Goal: Find specific page/section: Find specific page/section

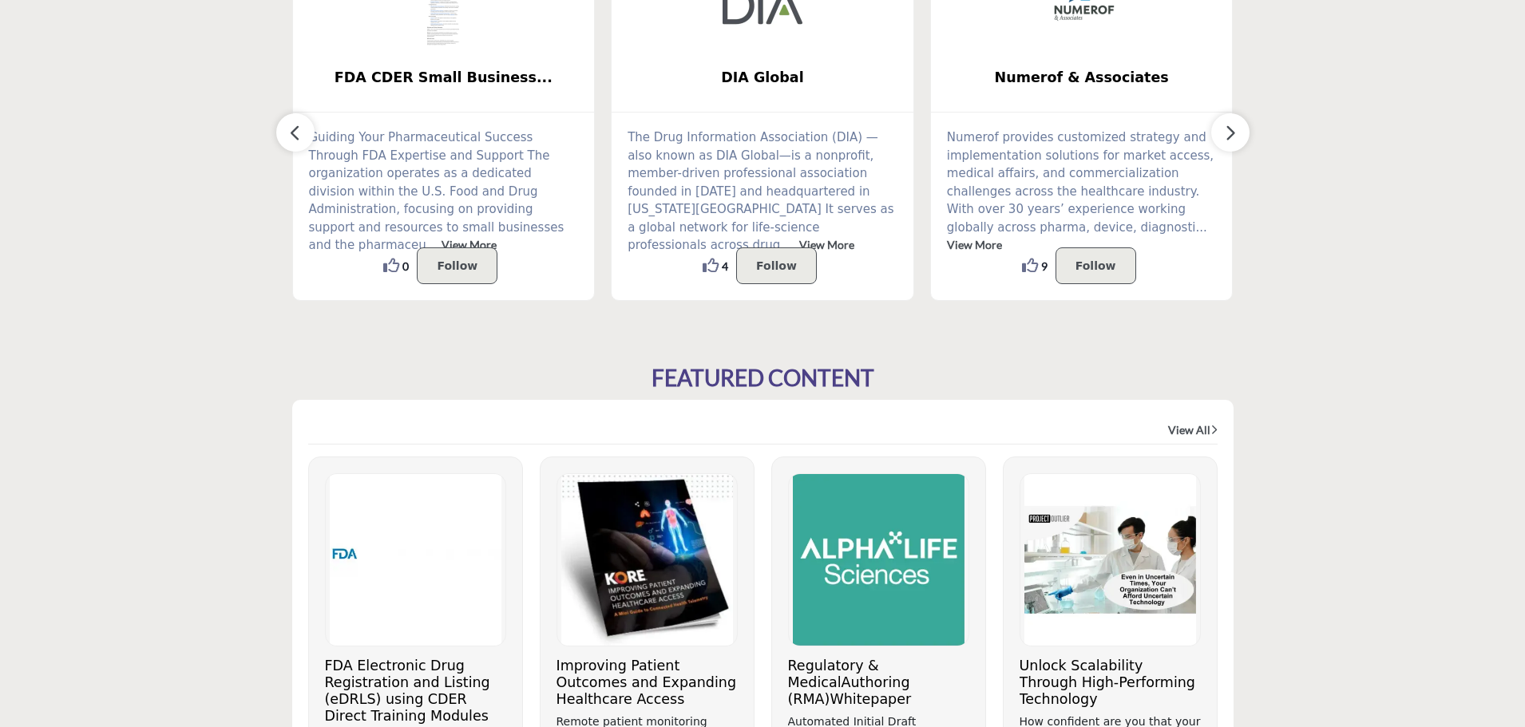
scroll to position [479, 0]
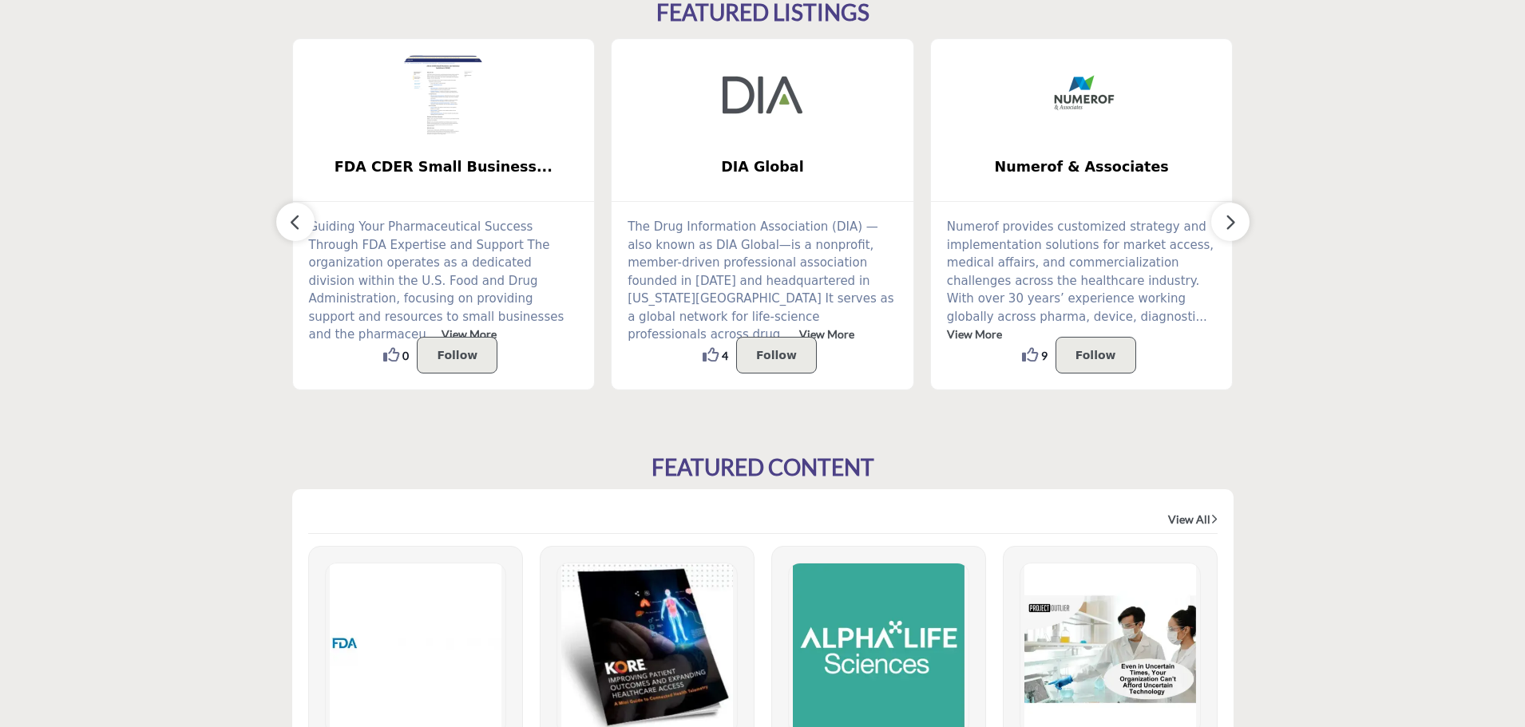
click at [1227, 223] on icon "button" at bounding box center [1230, 222] width 13 height 20
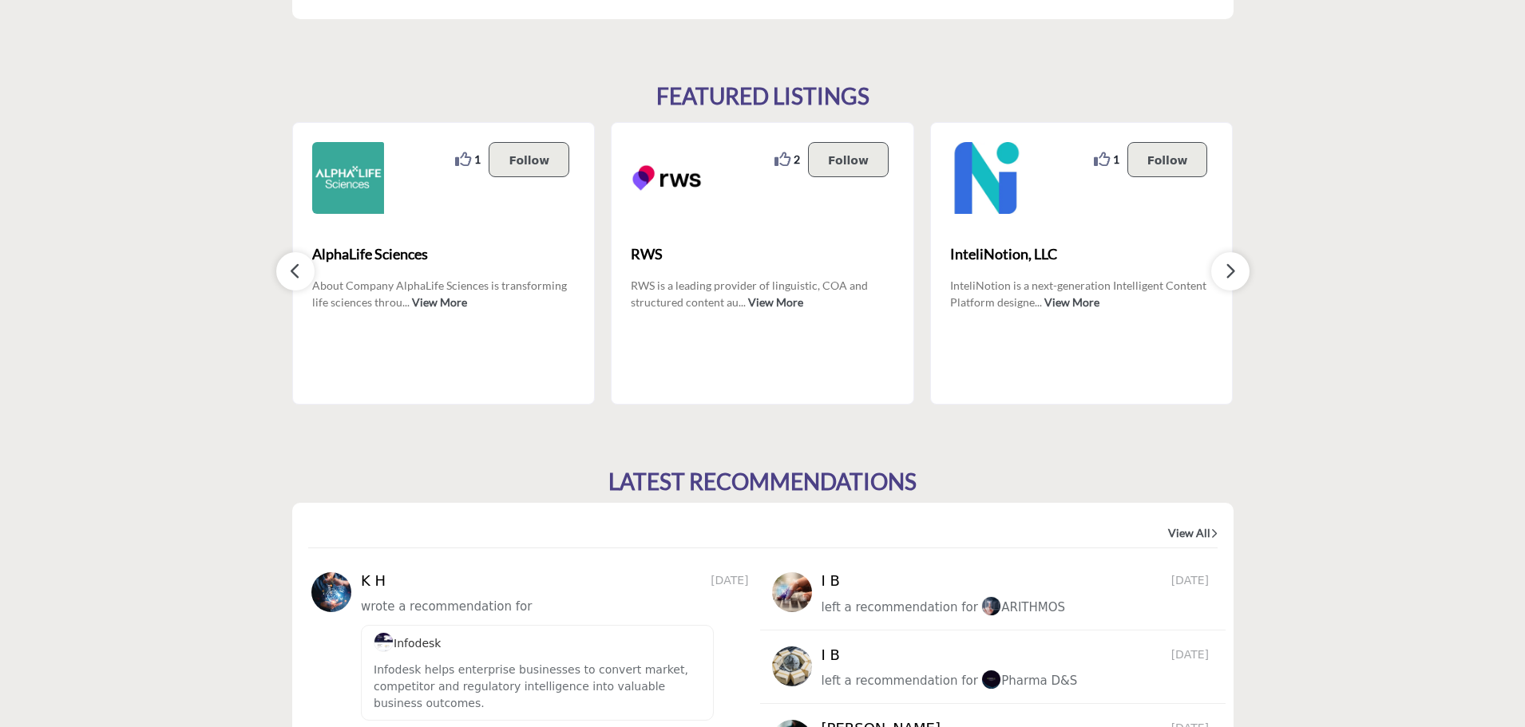
scroll to position [1517, 0]
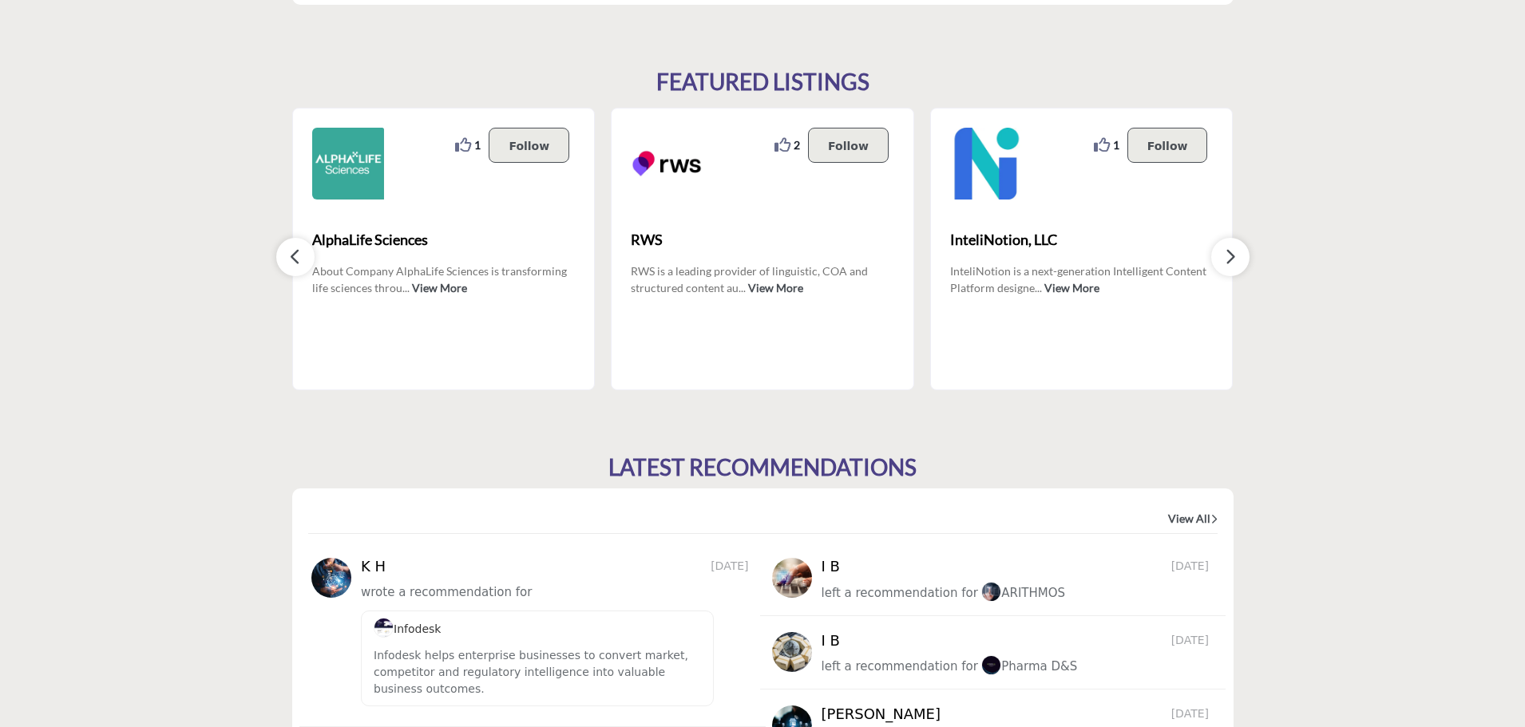
click at [1231, 254] on icon "button" at bounding box center [1230, 257] width 13 height 20
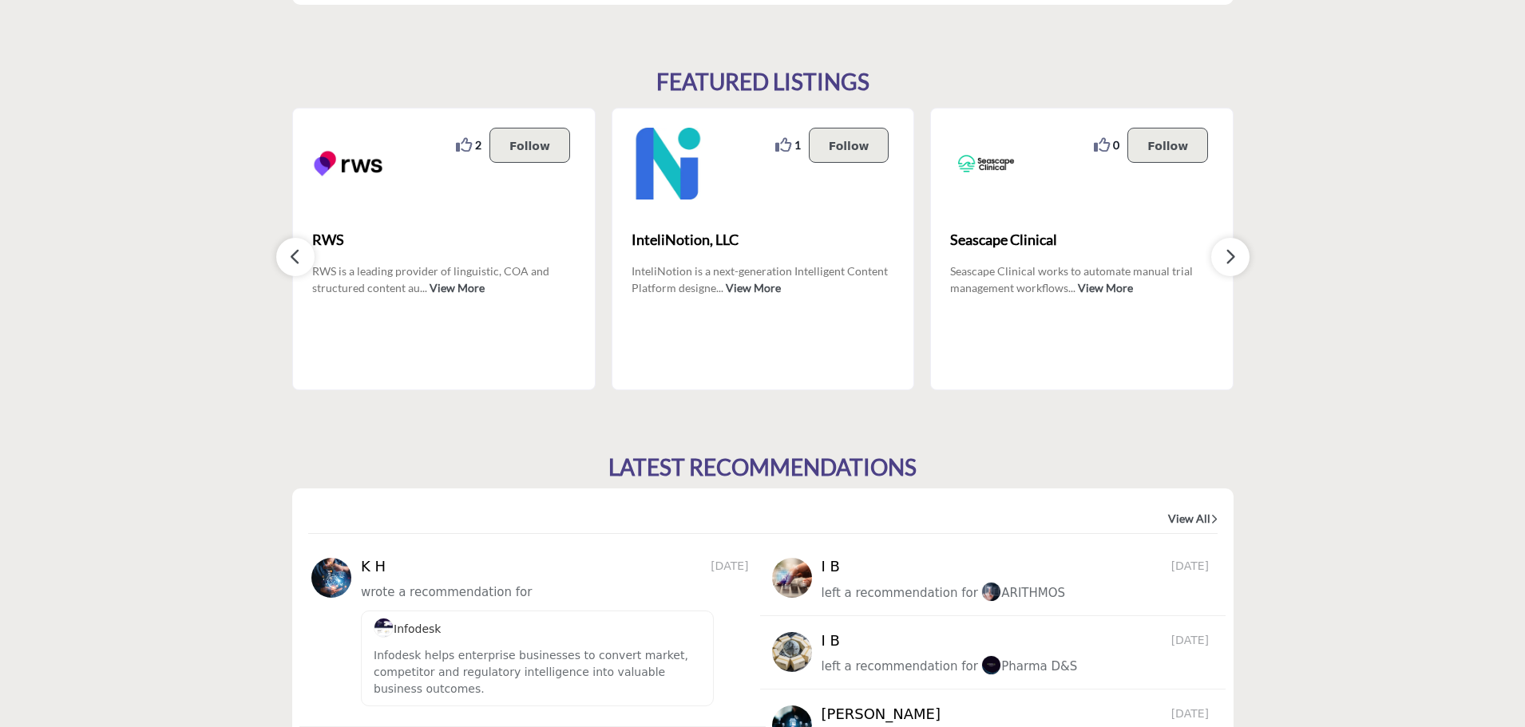
click at [1231, 254] on icon "button" at bounding box center [1230, 257] width 13 height 20
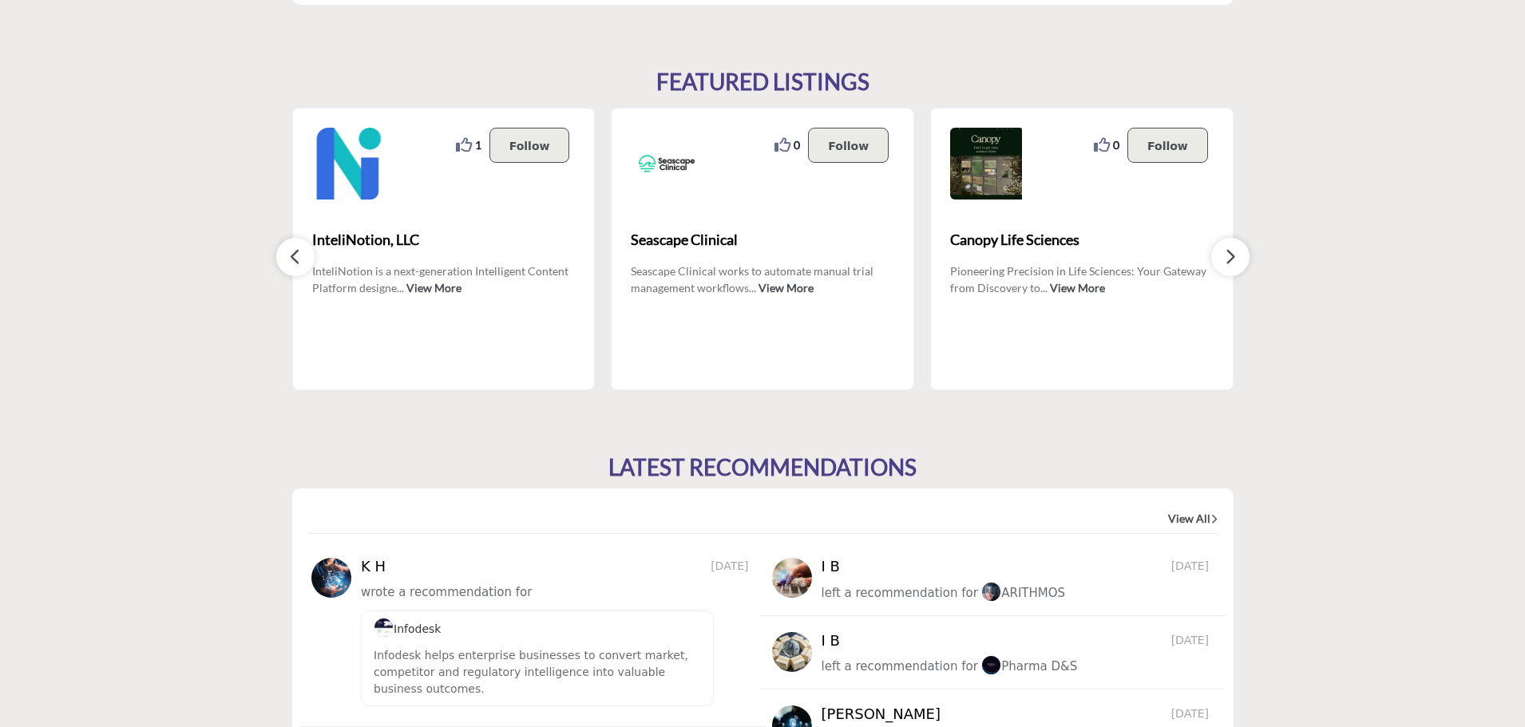
click at [1231, 254] on icon "button" at bounding box center [1230, 257] width 13 height 20
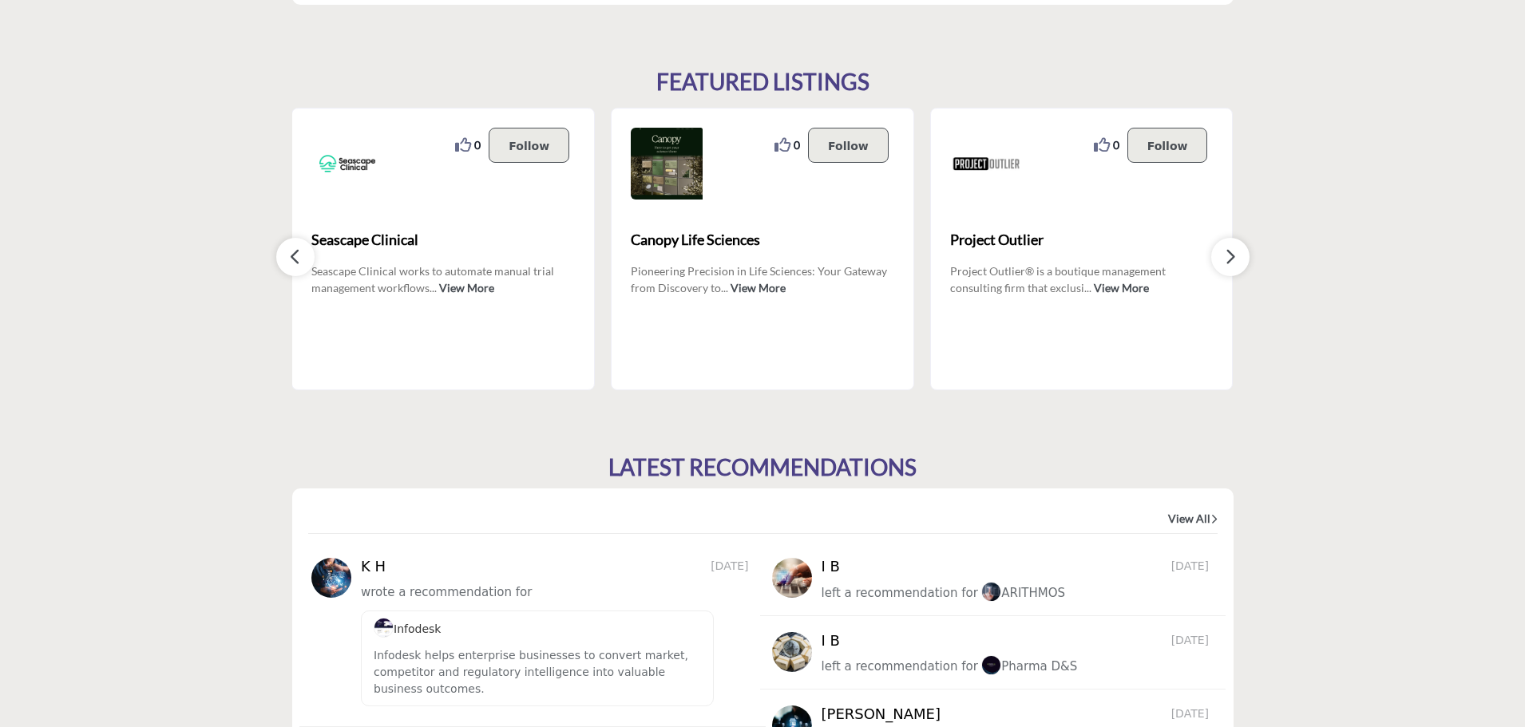
click at [1231, 254] on icon "button" at bounding box center [1230, 257] width 13 height 20
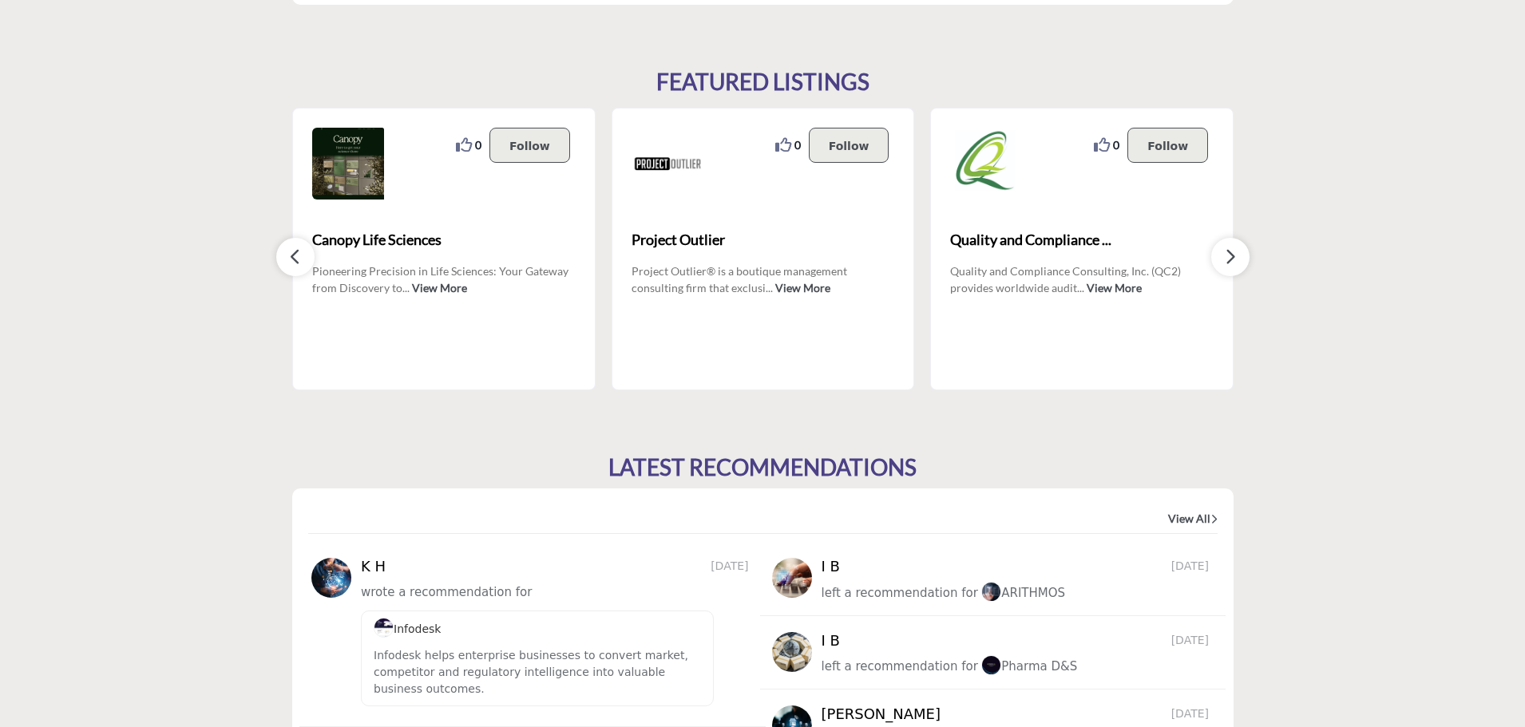
click at [1231, 254] on icon "button" at bounding box center [1230, 257] width 13 height 20
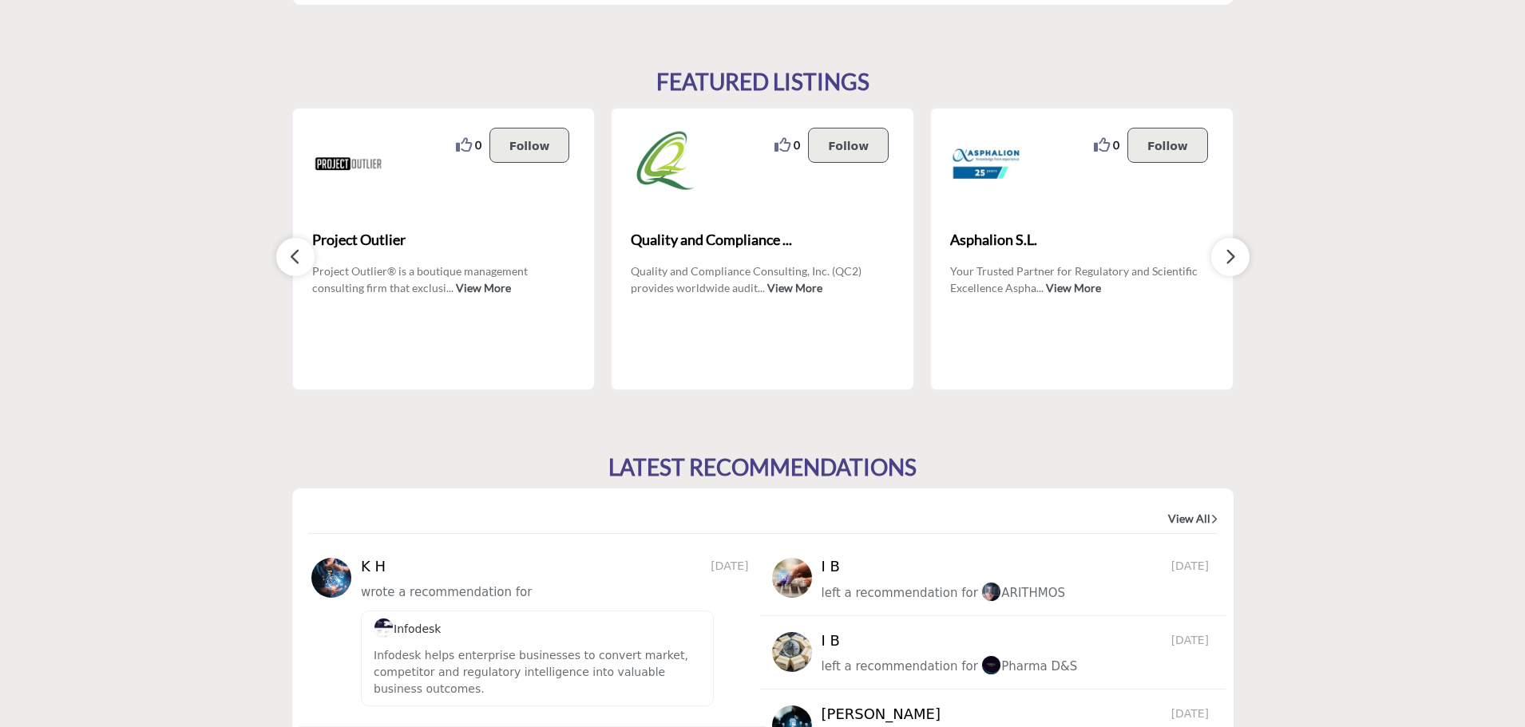
click at [1231, 254] on icon "button" at bounding box center [1230, 257] width 13 height 20
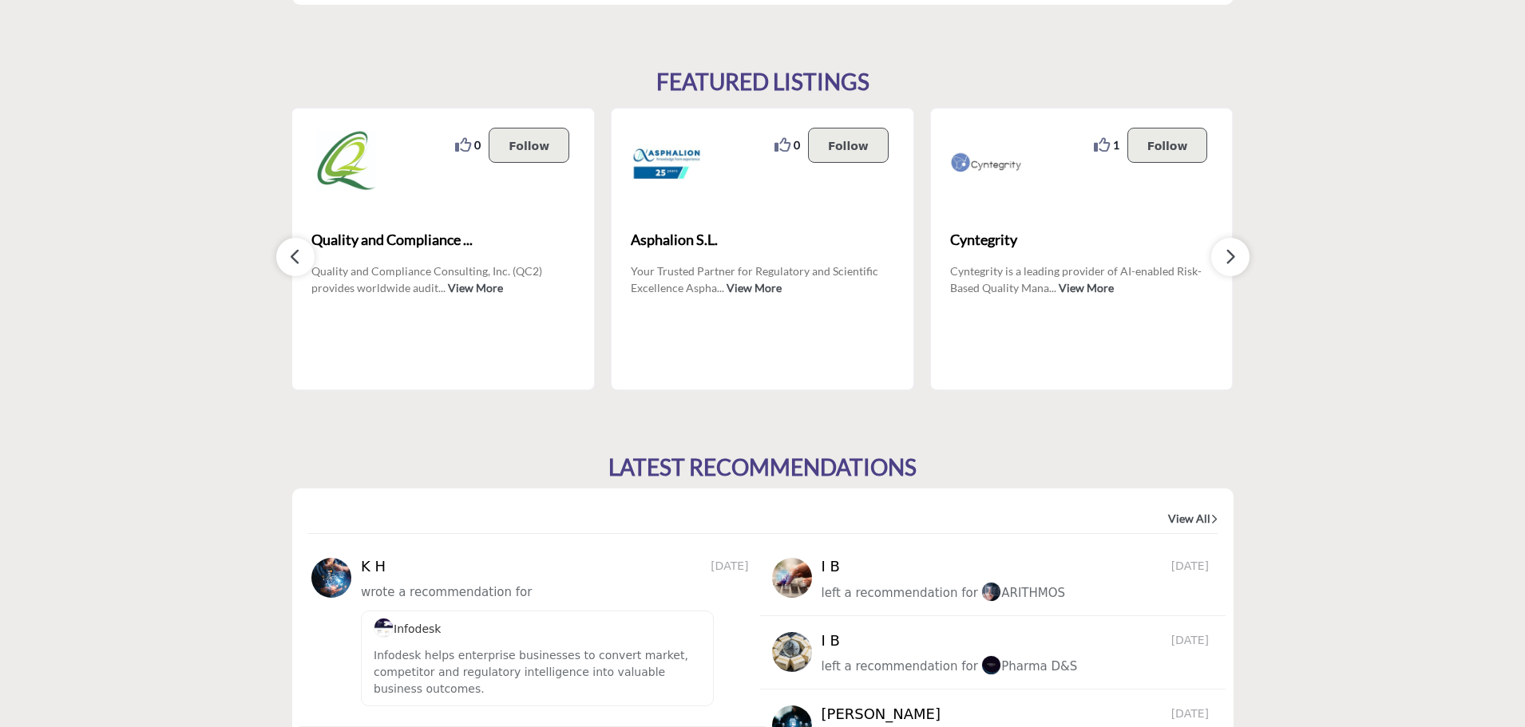
click at [1231, 254] on icon "button" at bounding box center [1230, 257] width 13 height 20
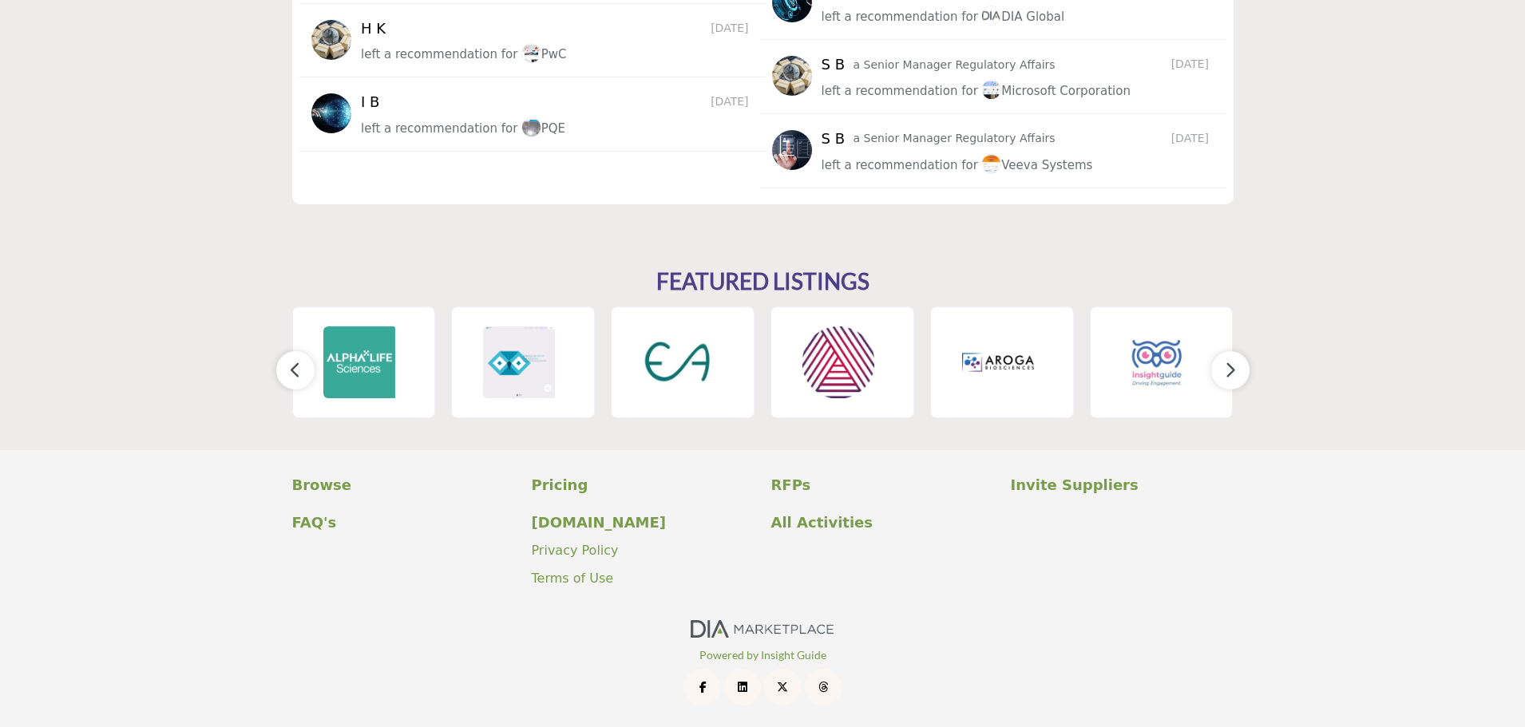
scroll to position [2319, 0]
click at [790, 482] on p "RFPs" at bounding box center [882, 485] width 223 height 22
